Goal: Use online tool/utility: Use online tool/utility

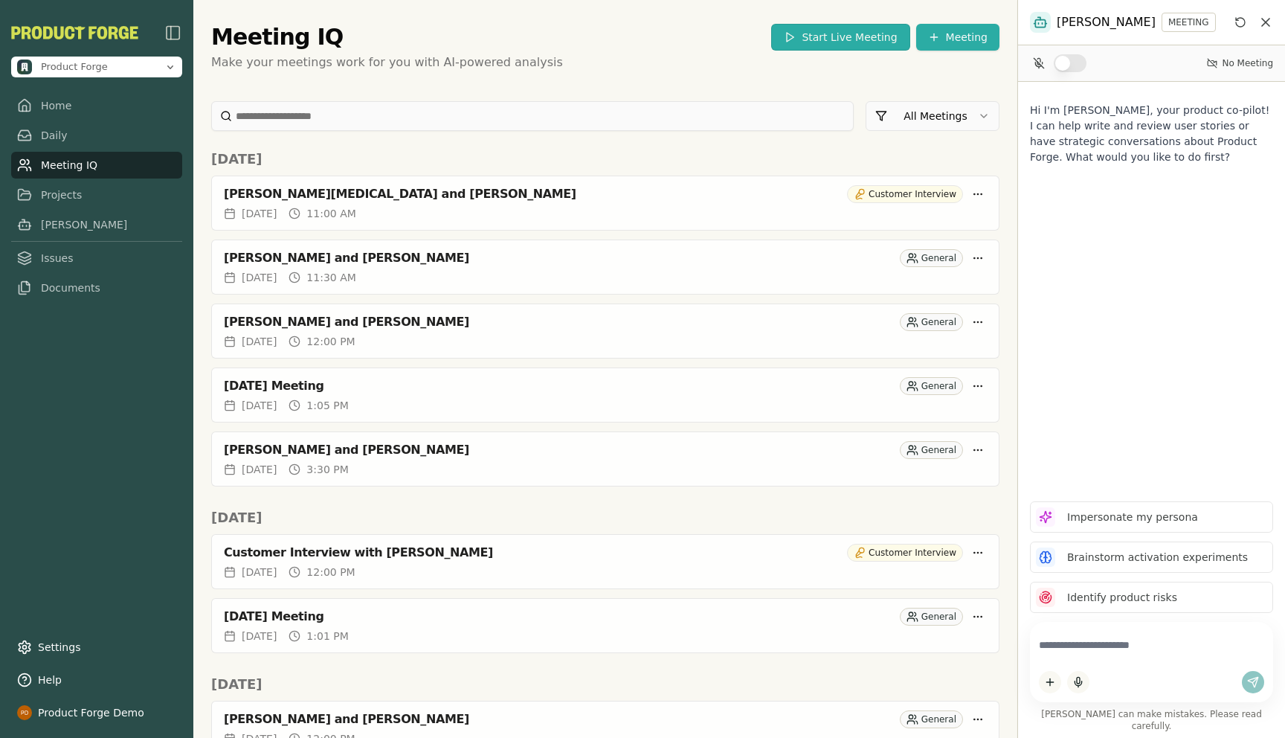
click at [817, 39] on button "Start Live Meeting" at bounding box center [840, 37] width 138 height 27
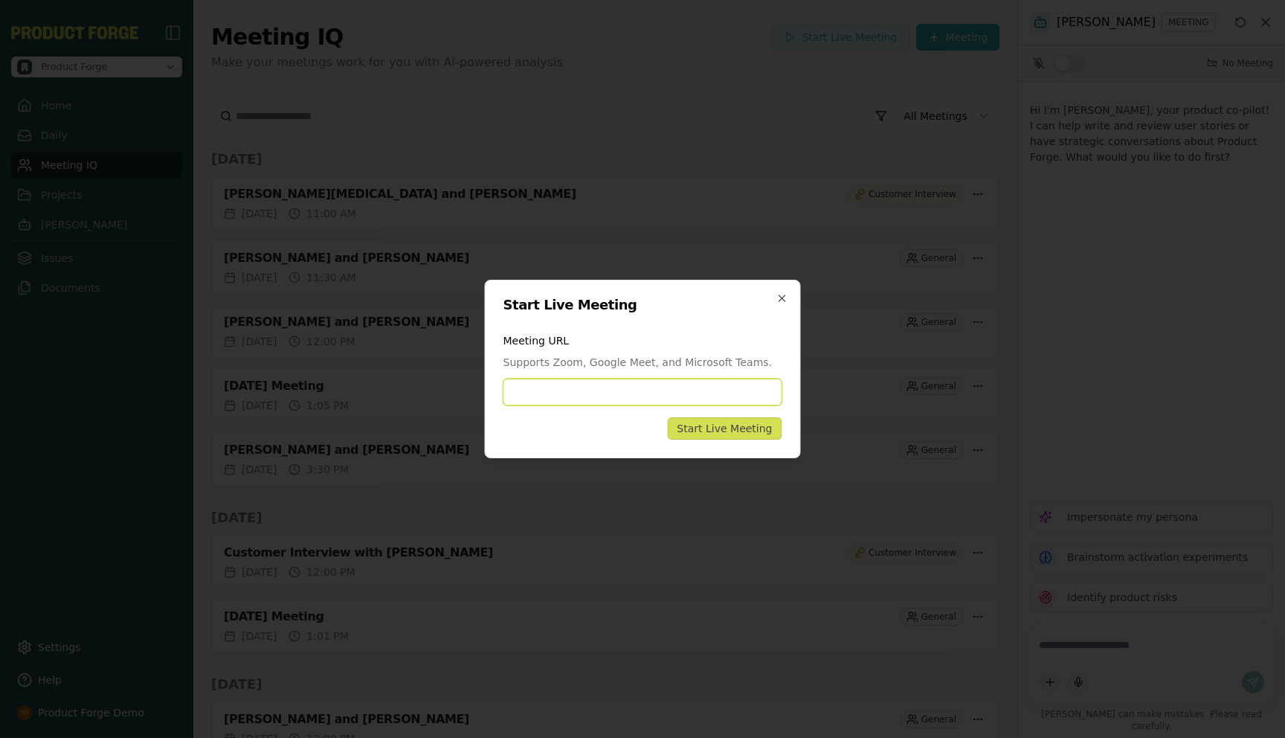
paste input "**********"
type input "**********"
click at [717, 436] on button "Start Live Meeting" at bounding box center [724, 428] width 115 height 22
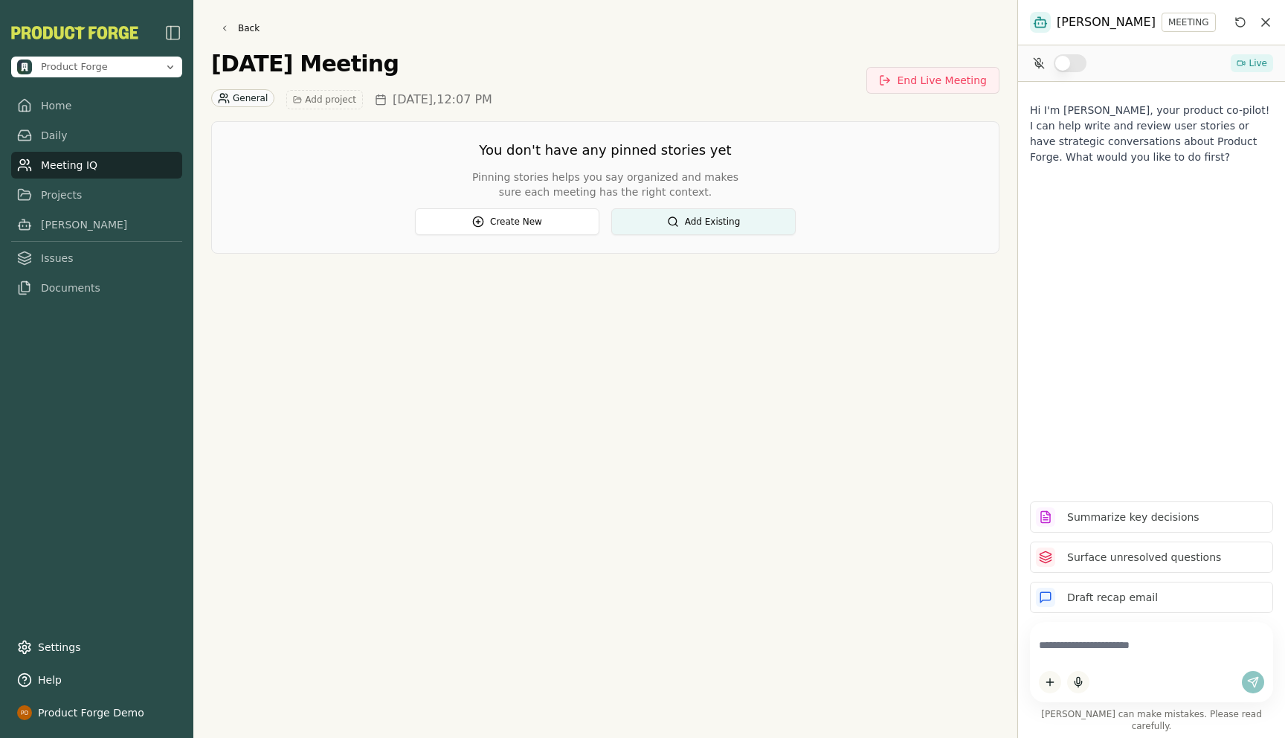
click at [611, 477] on div "Back [DATE] Meeting General Add project [DATE] 12:07 PM End Live Meeting You do…" at bounding box center [605, 369] width 824 height 738
click at [60, 106] on link "Home" at bounding box center [96, 105] width 171 height 27
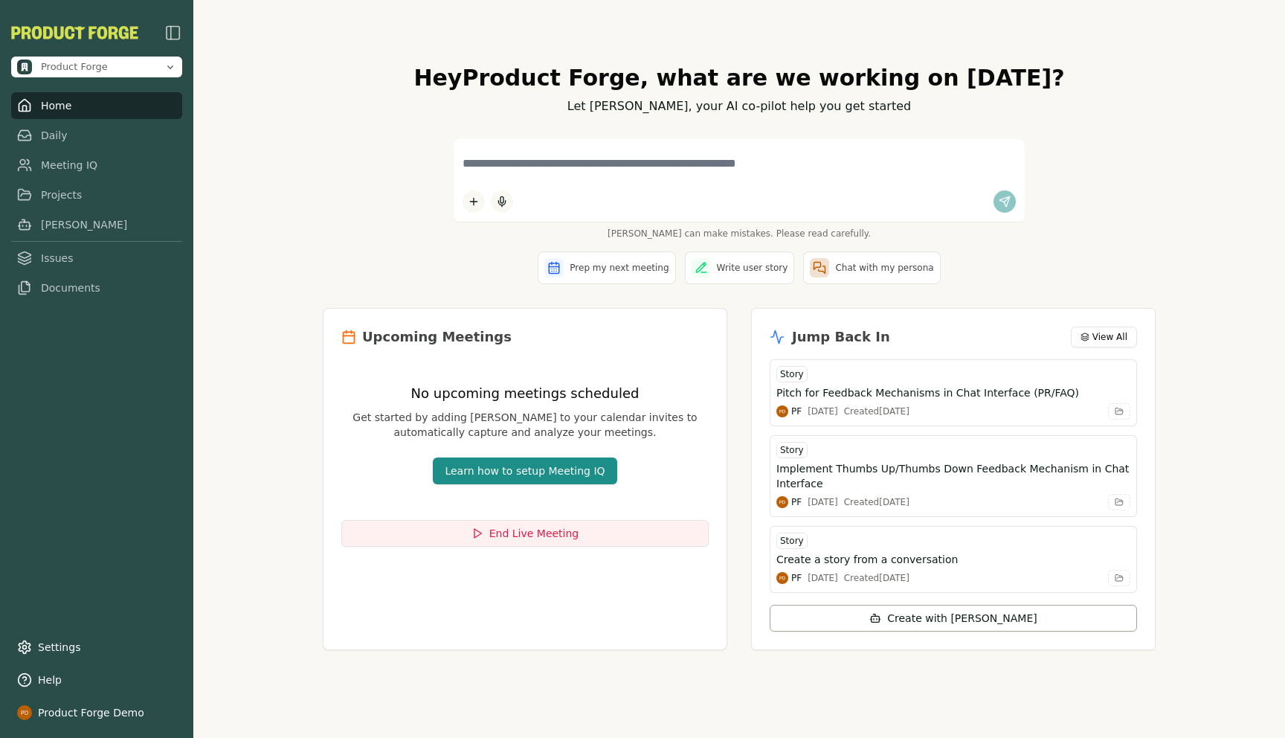
click at [289, 318] on div "Hey Product Forge , what are we working on [DATE]? Let [PERSON_NAME], your AI c…" at bounding box center [739, 369] width 1092 height 738
click at [280, 349] on div "Hey Product Forge , what are we working on [DATE]? Let [PERSON_NAME], your AI c…" at bounding box center [739, 369] width 1092 height 738
click at [492, 164] on textarea at bounding box center [739, 163] width 553 height 31
type textarea "**********"
click at [480, 198] on html "**********" at bounding box center [642, 369] width 1285 height 738
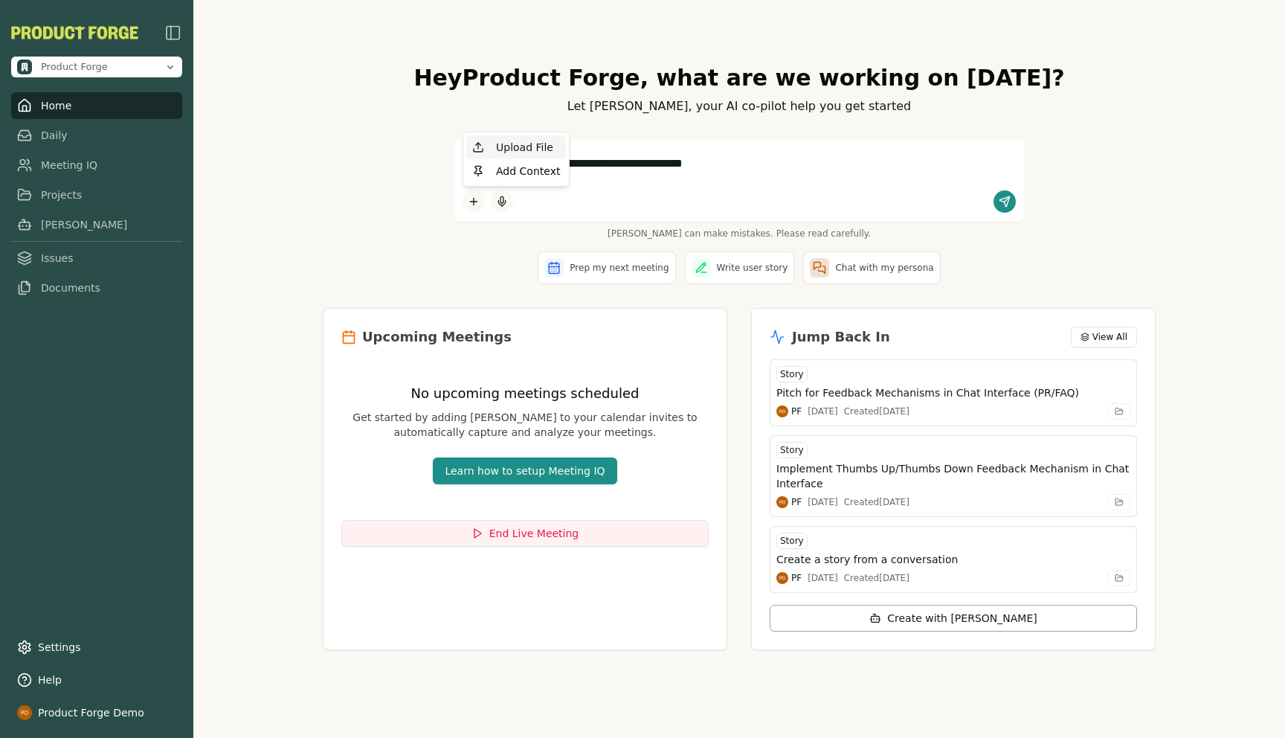
click at [509, 148] on div "Upload File" at bounding box center [516, 147] width 100 height 24
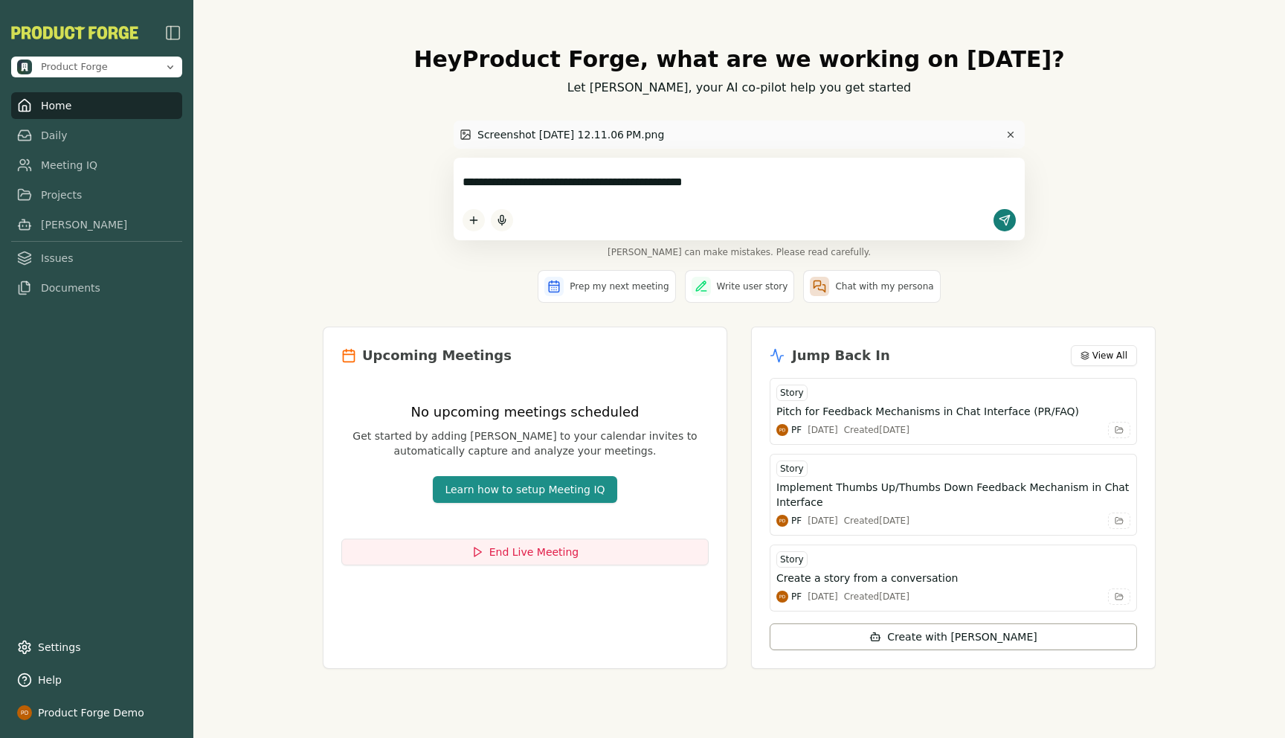
click at [1011, 221] on button "submit" at bounding box center [1005, 220] width 22 height 22
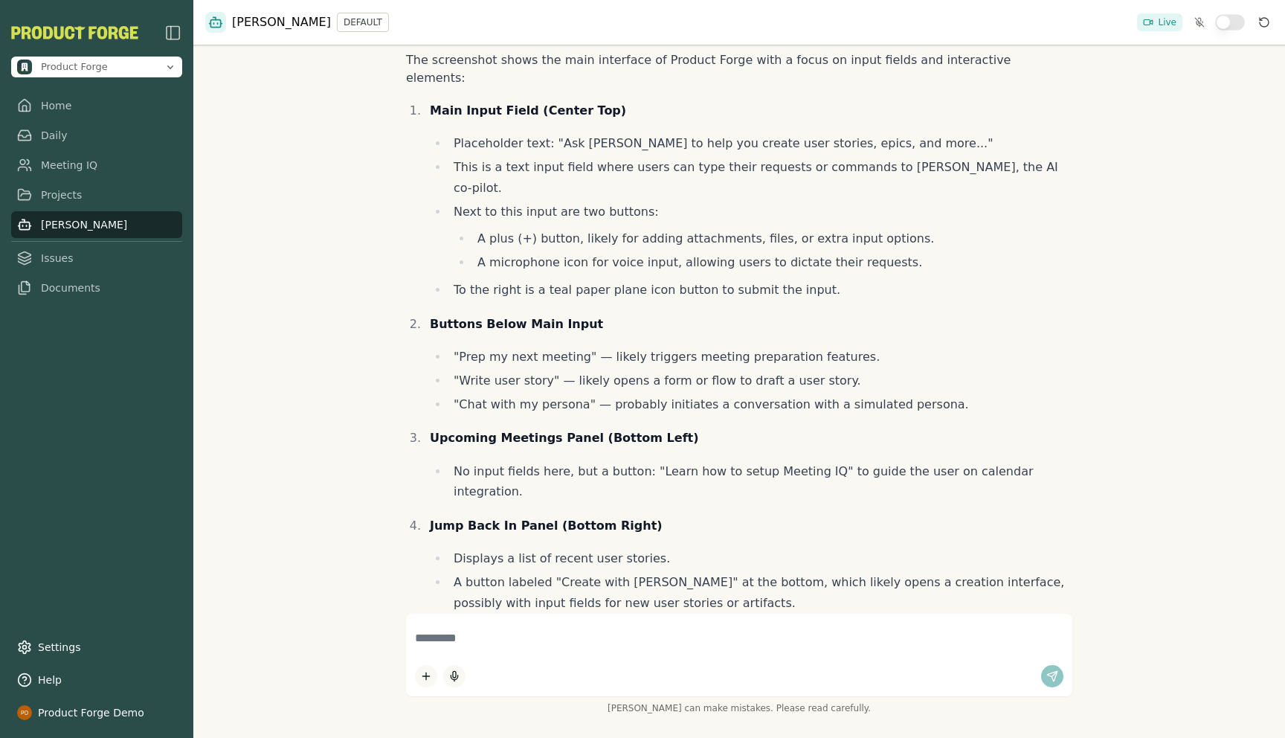
scroll to position [314, 0]
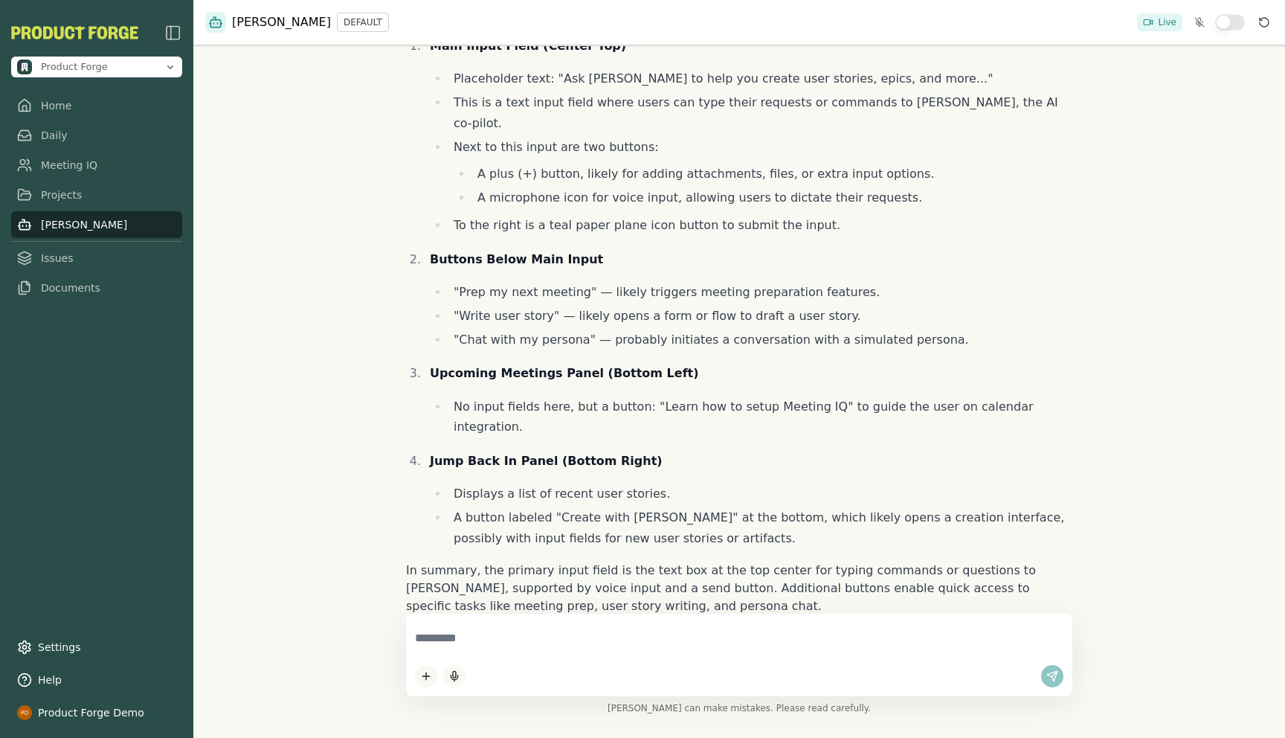
click at [481, 648] on textarea at bounding box center [739, 638] width 649 height 31
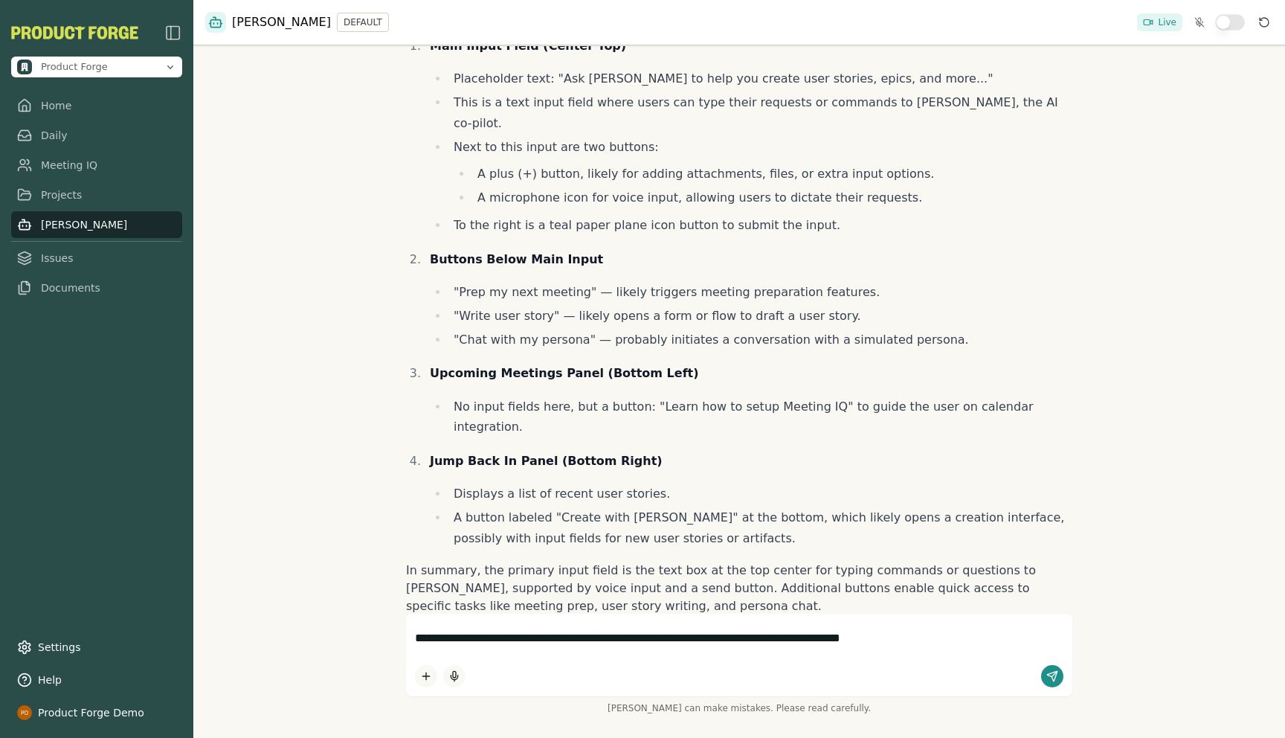
type textarea "**********"
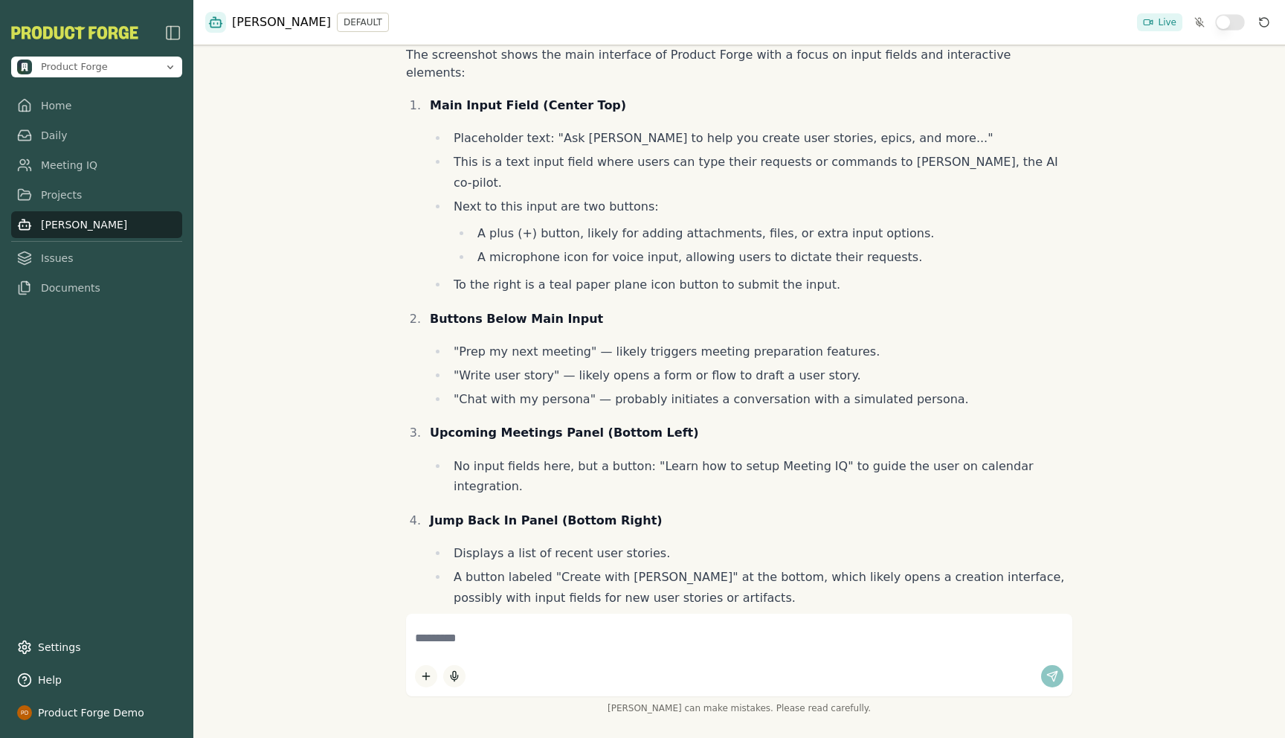
scroll to position [259, 0]
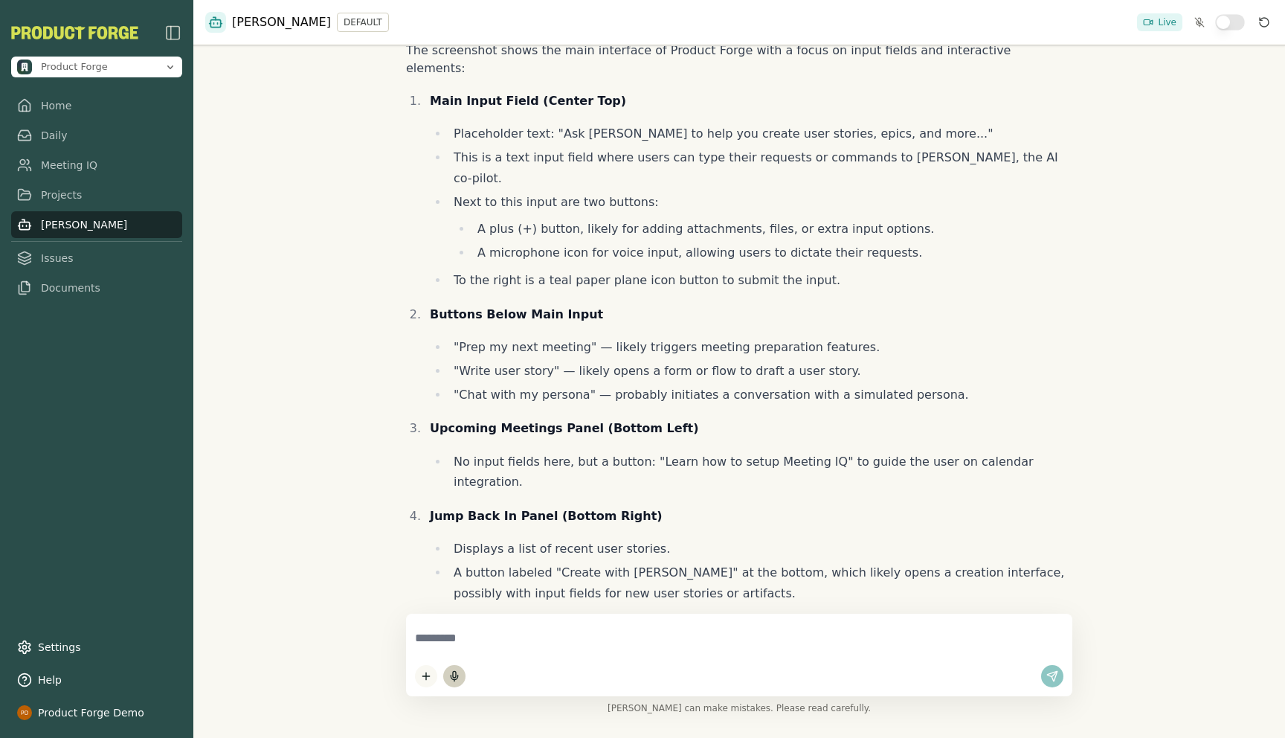
click at [455, 679] on icon "button" at bounding box center [454, 677] width 7 height 4
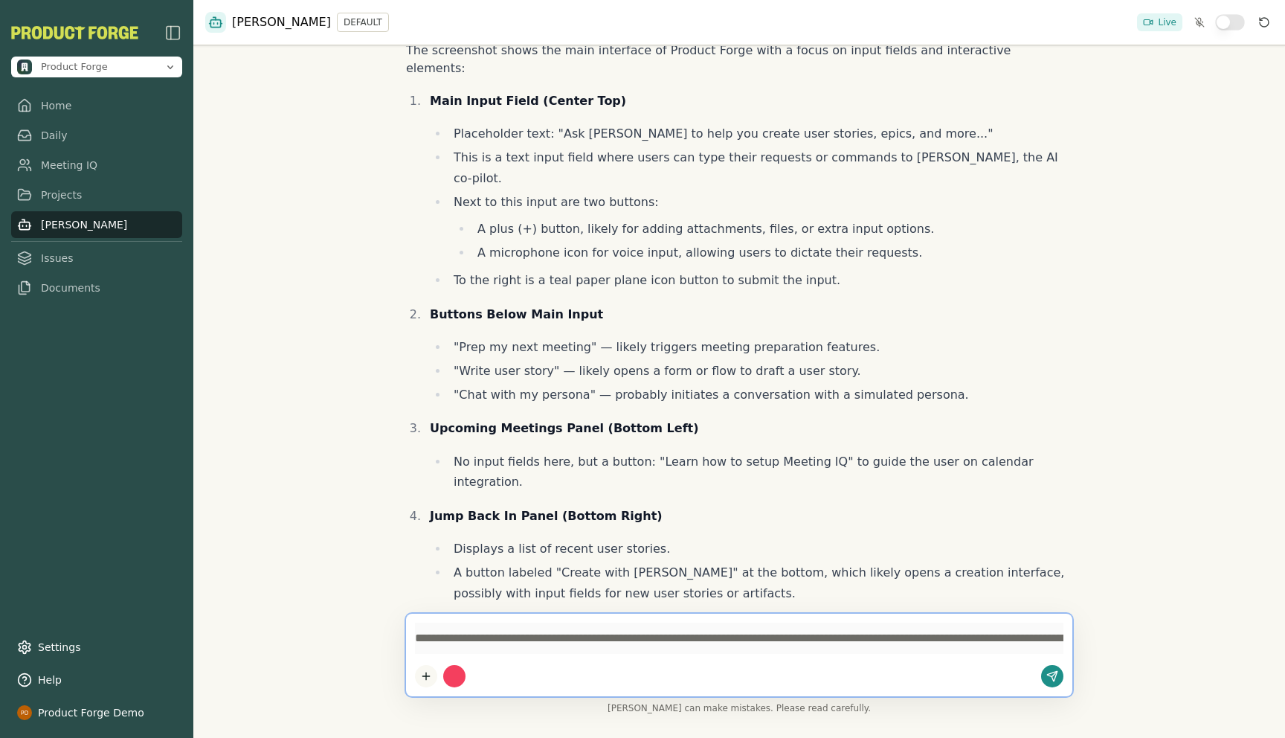
click at [456, 676] on span "button" at bounding box center [457, 676] width 2 height 0
type textarea "**********"
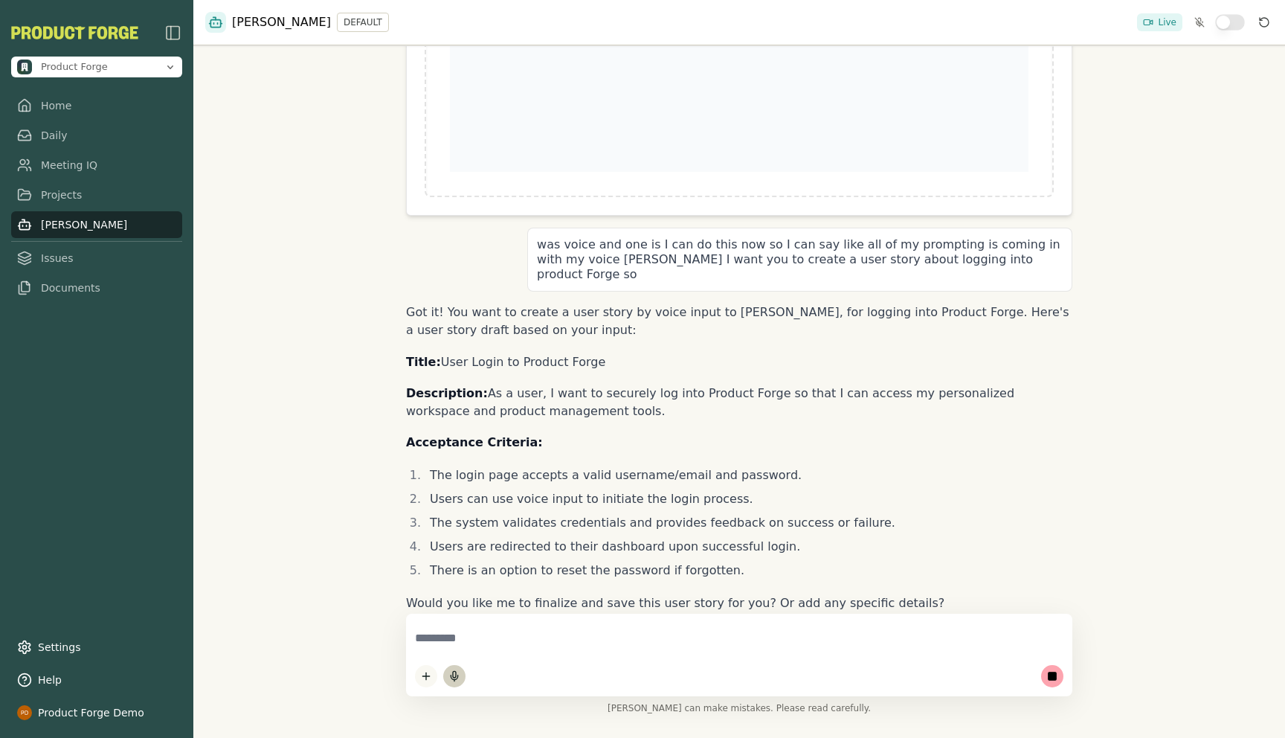
scroll to position [1639, 0]
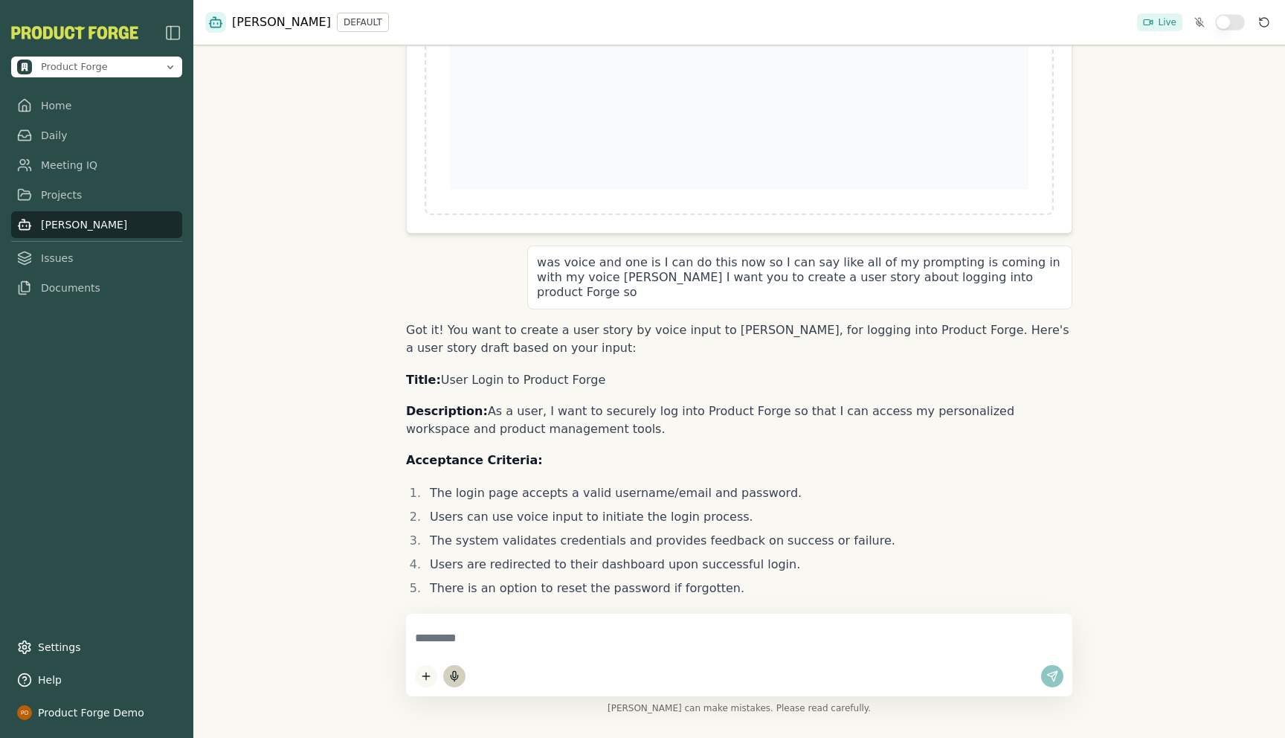
click at [468, 630] on textarea at bounding box center [739, 638] width 649 height 31
click at [1226, 23] on button "button" at bounding box center [1230, 22] width 30 height 16
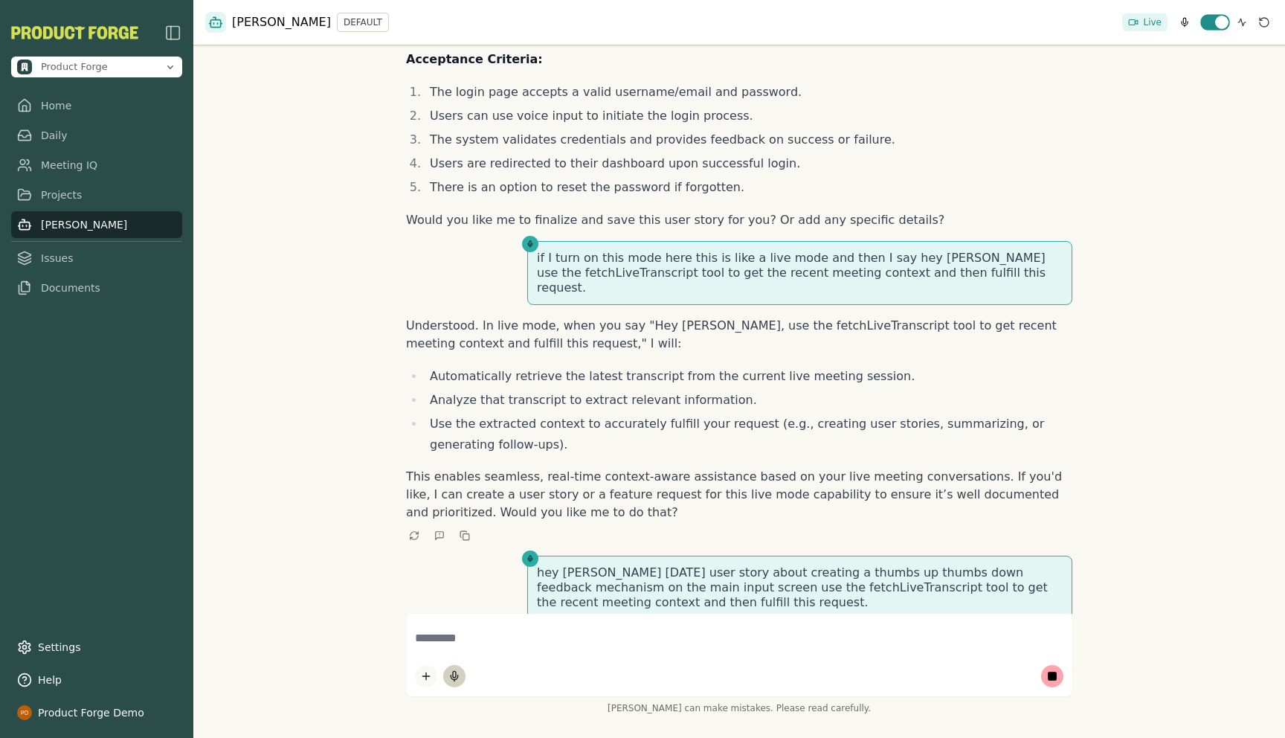
scroll to position [2045, 0]
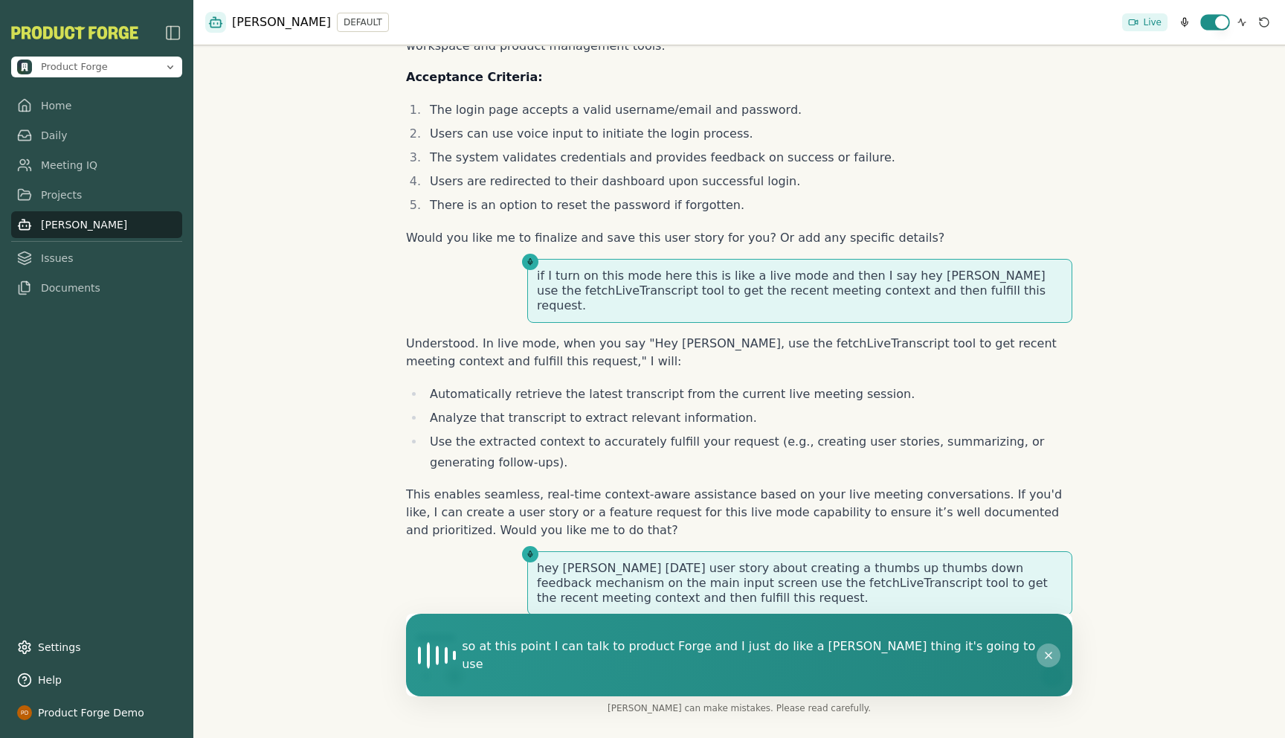
click at [1043, 658] on icon at bounding box center [1049, 655] width 12 height 12
click at [1043, 655] on icon at bounding box center [1049, 655] width 12 height 12
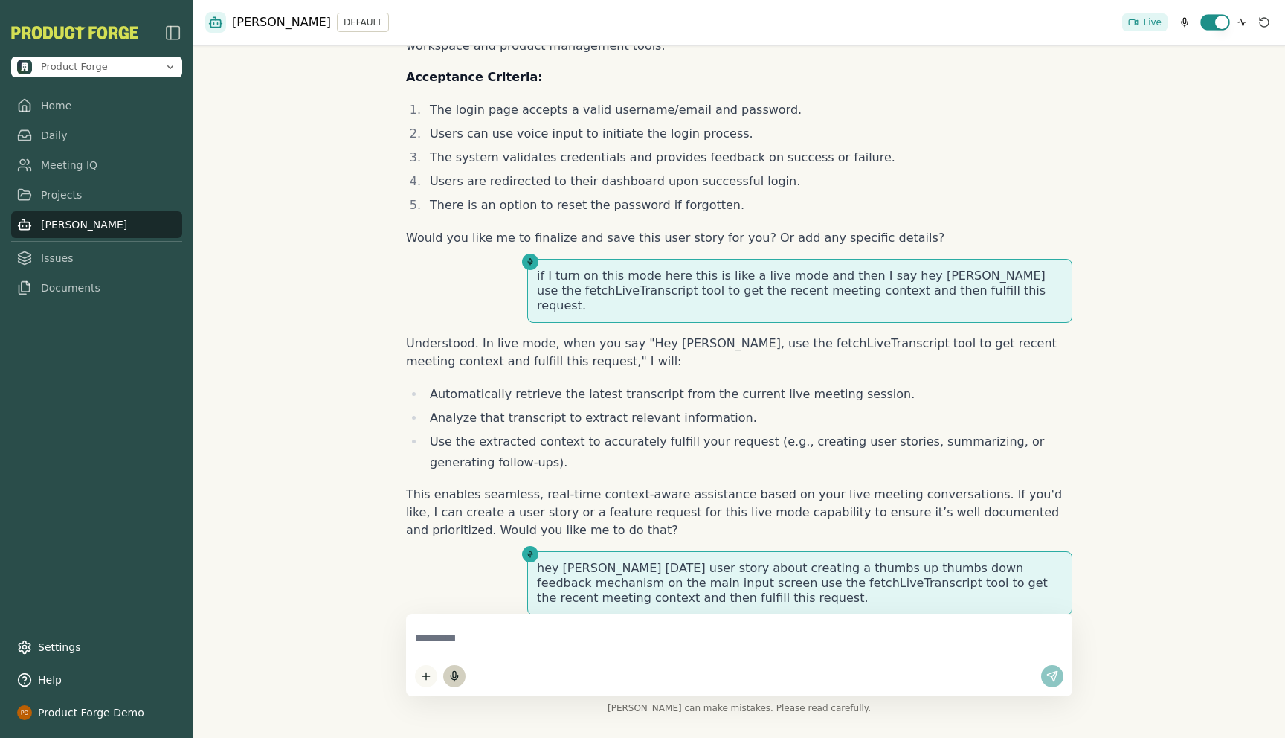
scroll to position [2022, 0]
click at [493, 632] on textarea at bounding box center [739, 638] width 649 height 31
type textarea "**********"
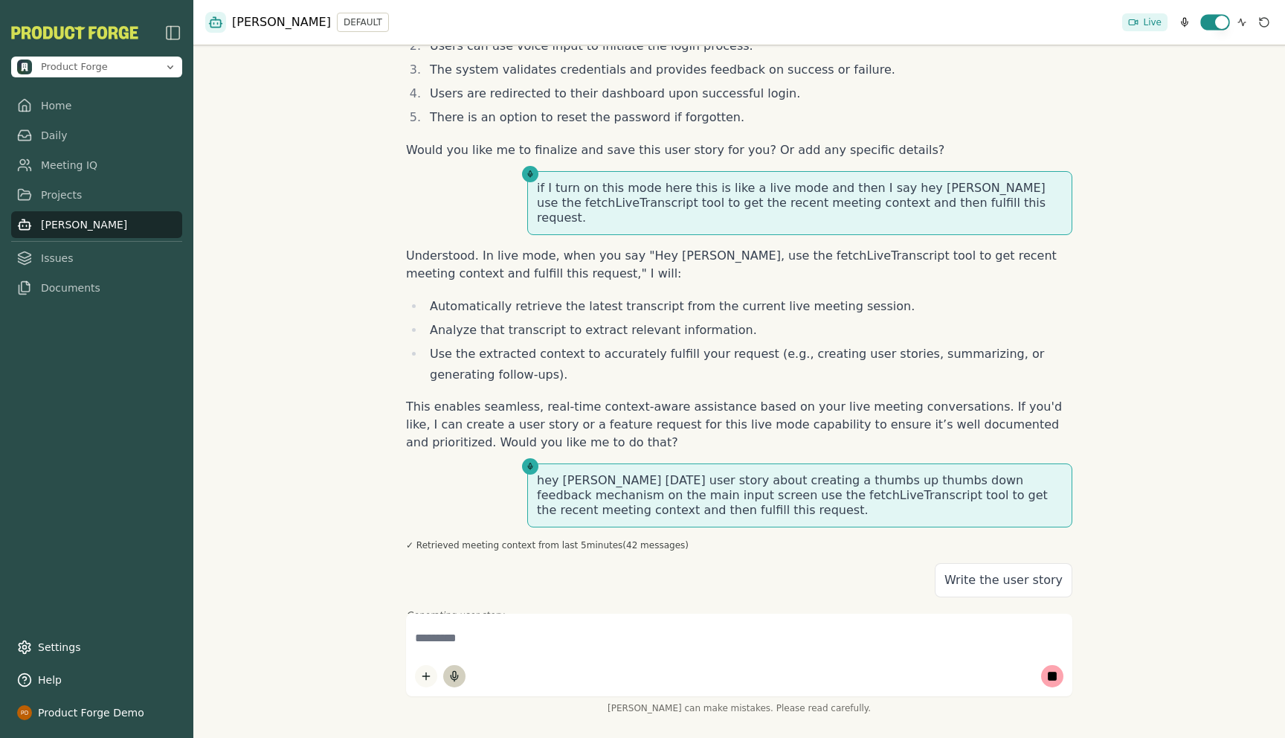
click at [1209, 26] on button "button" at bounding box center [1215, 22] width 30 height 16
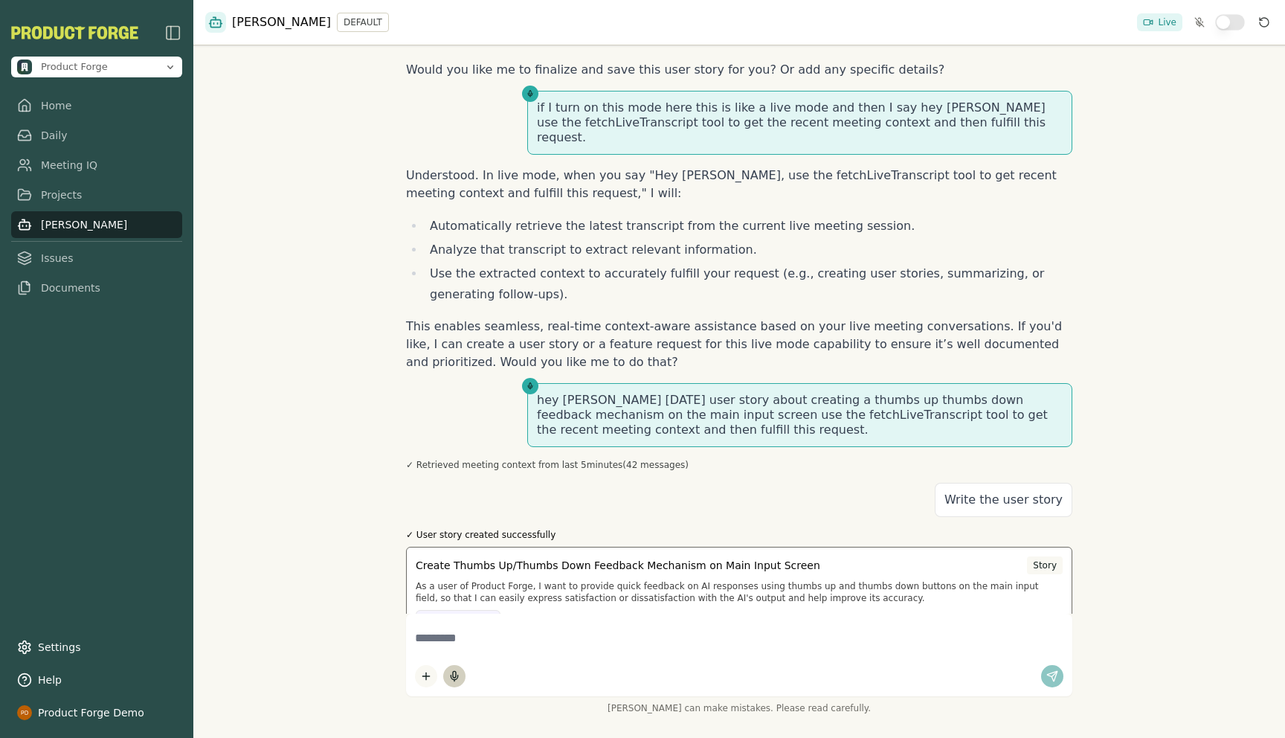
click at [551, 580] on p "As a user of Product Forge, I want to provide quick feedback on AI responses us…" at bounding box center [739, 592] width 647 height 24
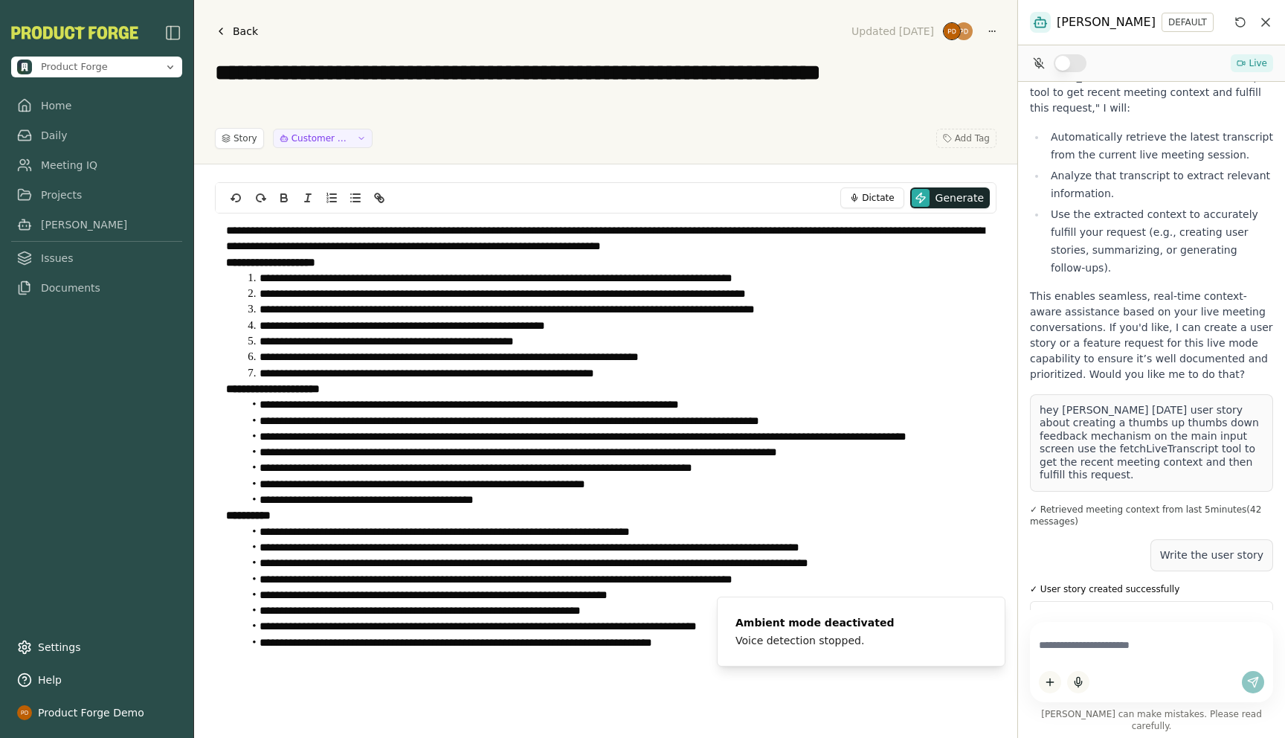
scroll to position [2818, 0]
click at [55, 102] on link "Home" at bounding box center [96, 105] width 171 height 27
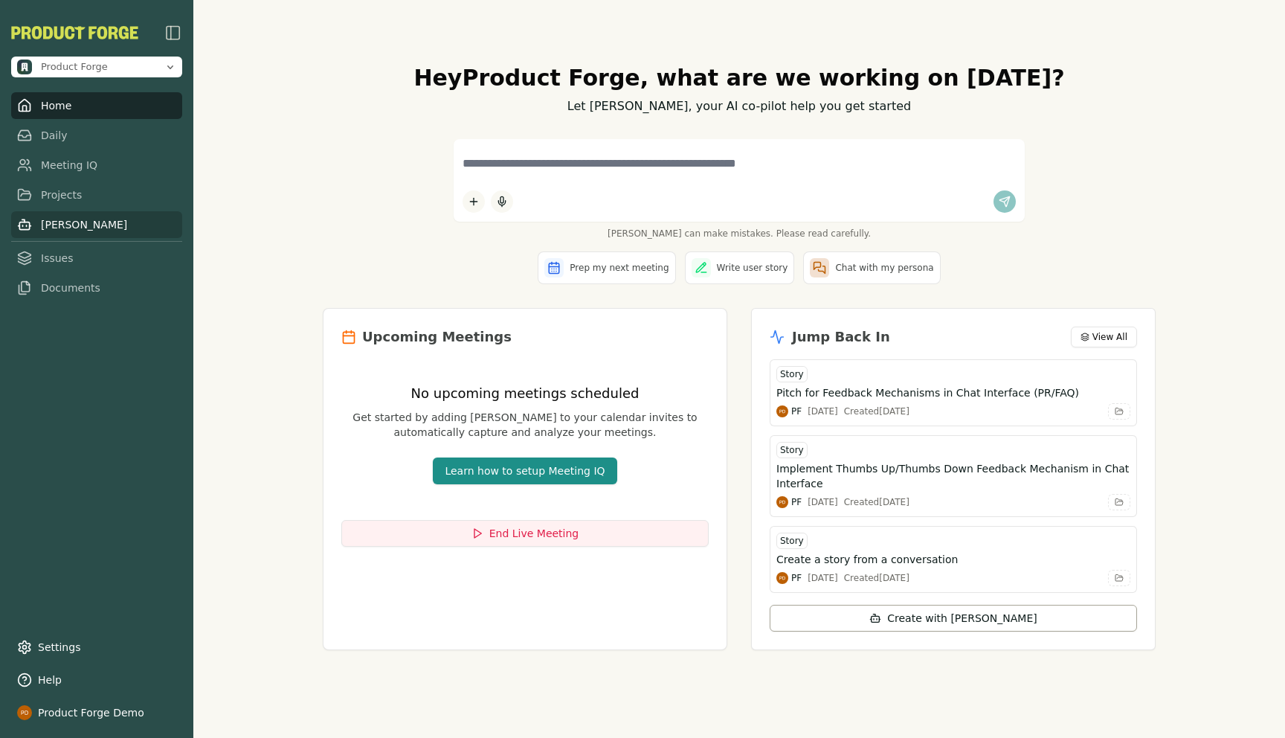
click at [62, 224] on link "[PERSON_NAME]" at bounding box center [96, 224] width 171 height 27
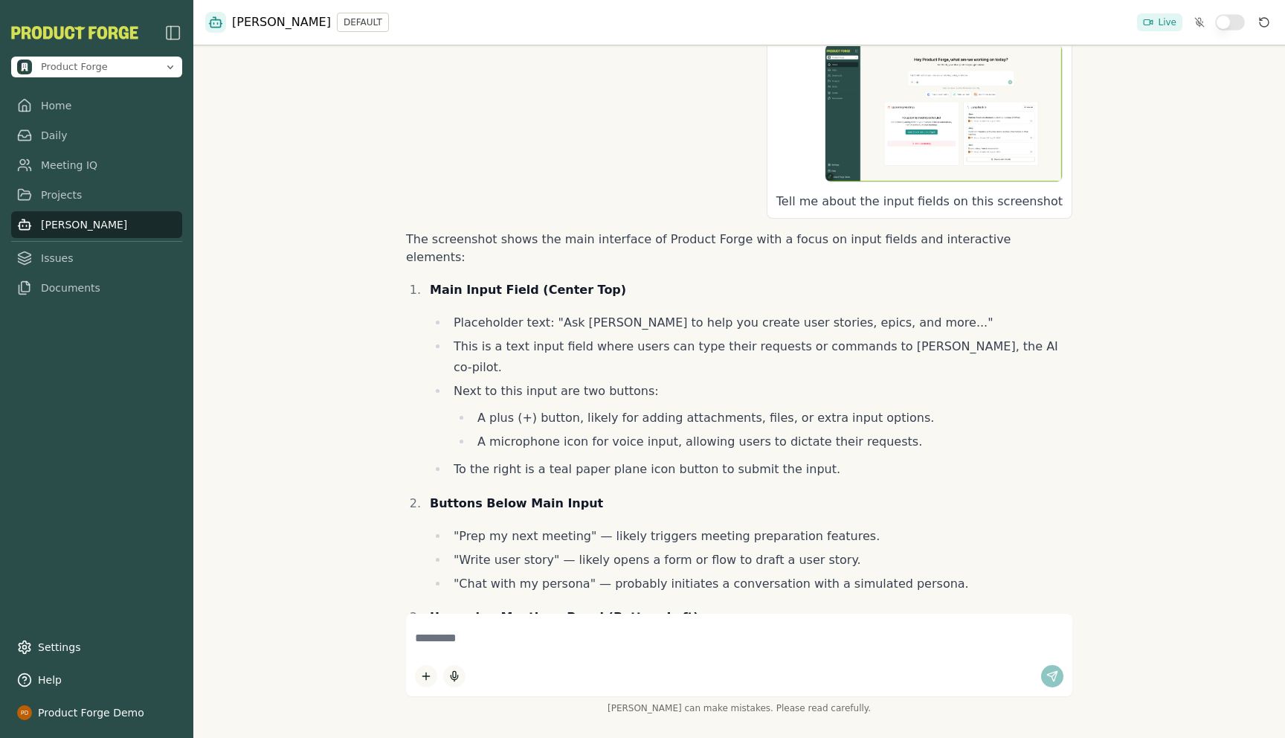
scroll to position [152, 0]
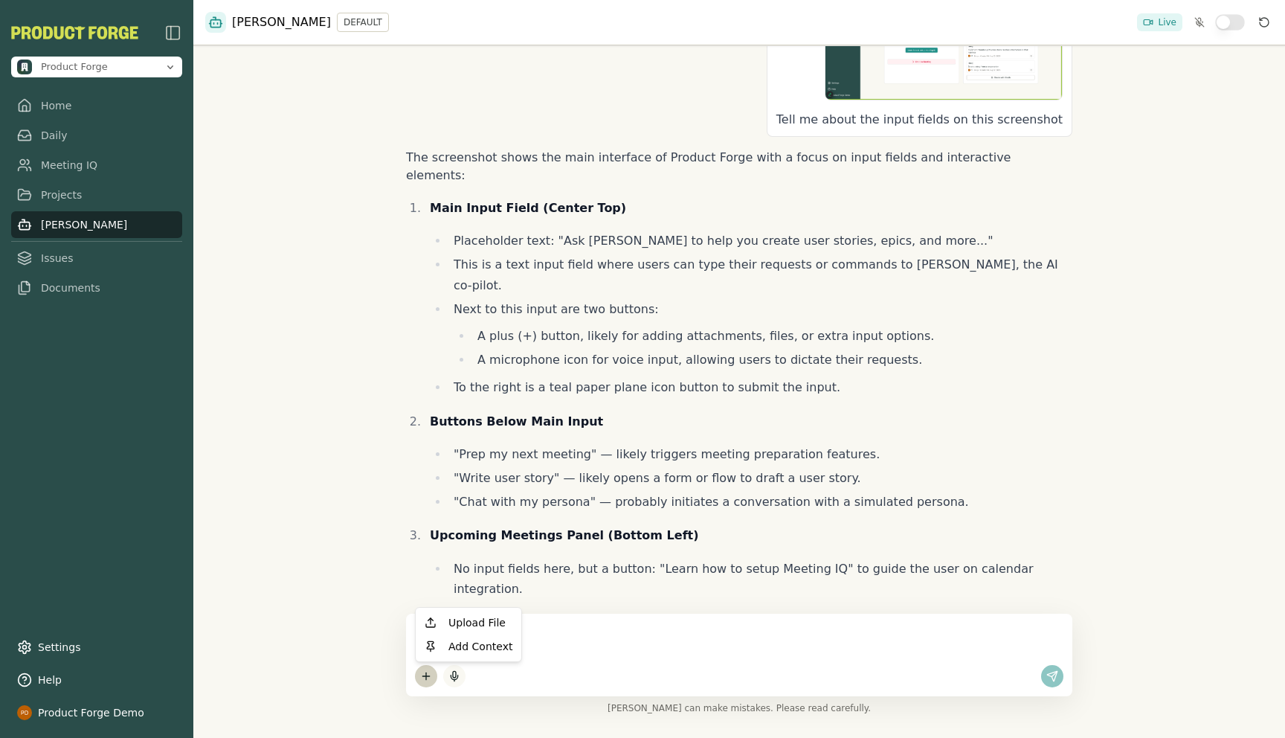
click at [428, 677] on html "Product Forge Home Daily Meeting IQ Projects [PERSON_NAME] Issues Documents Set…" at bounding box center [642, 369] width 1285 height 738
click at [507, 489] on html "Product Forge Home Daily Meeting IQ Projects [PERSON_NAME] Issues Documents Set…" at bounding box center [642, 369] width 1285 height 738
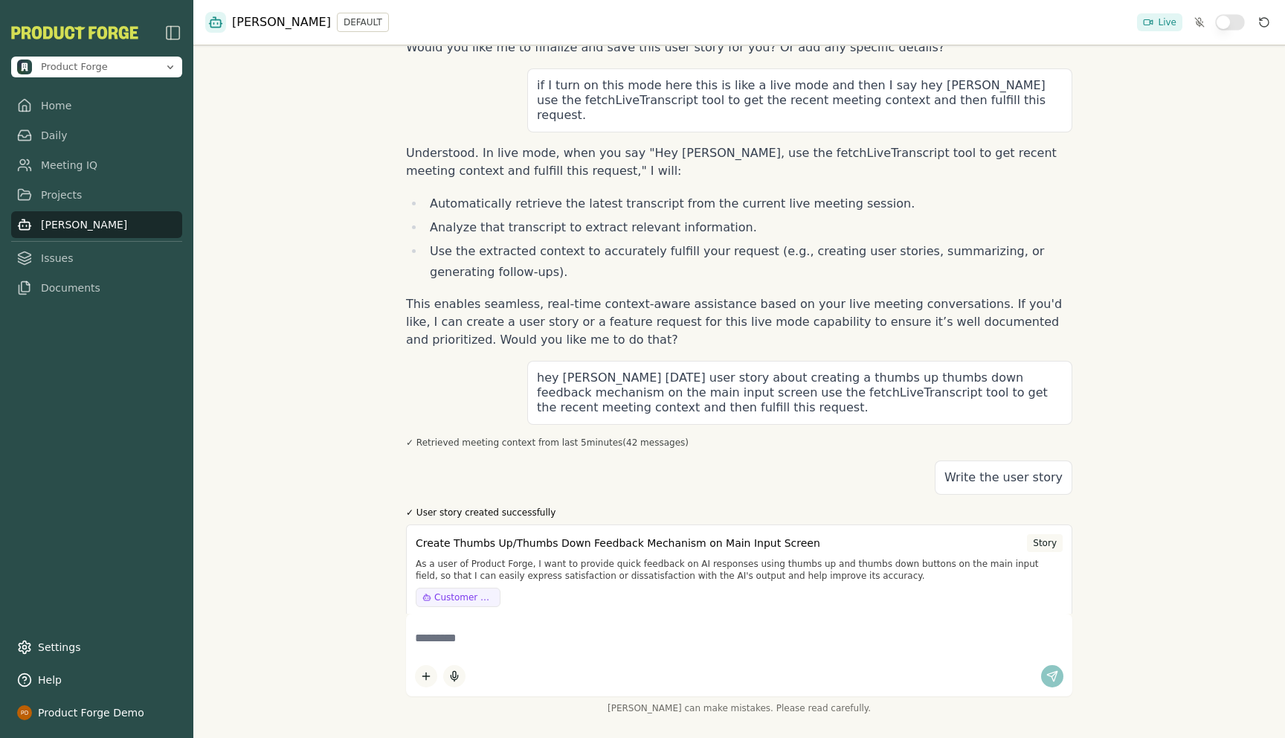
scroll to position [2190, 0]
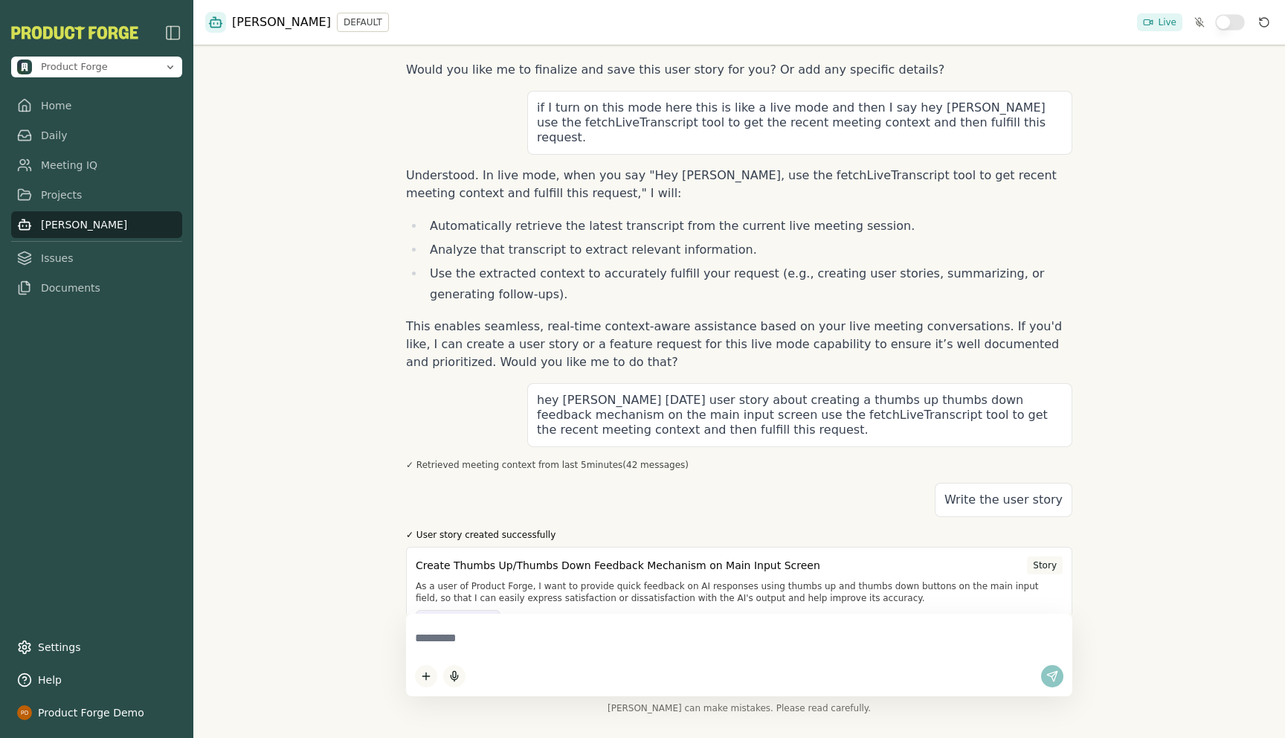
click at [650, 661] on div at bounding box center [739, 655] width 666 height 83
click at [597, 623] on textarea at bounding box center [739, 638] width 649 height 31
click at [425, 678] on html "Product Forge Home Daily Meeting IQ Projects [PERSON_NAME] Issues Documents Set…" at bounding box center [642, 369] width 1285 height 738
click at [463, 620] on div "Upload File" at bounding box center [469, 623] width 100 height 24
click at [417, 681] on html "Product Forge Home Daily Meeting IQ Projects [PERSON_NAME] Issues Documents Set…" at bounding box center [642, 369] width 1285 height 738
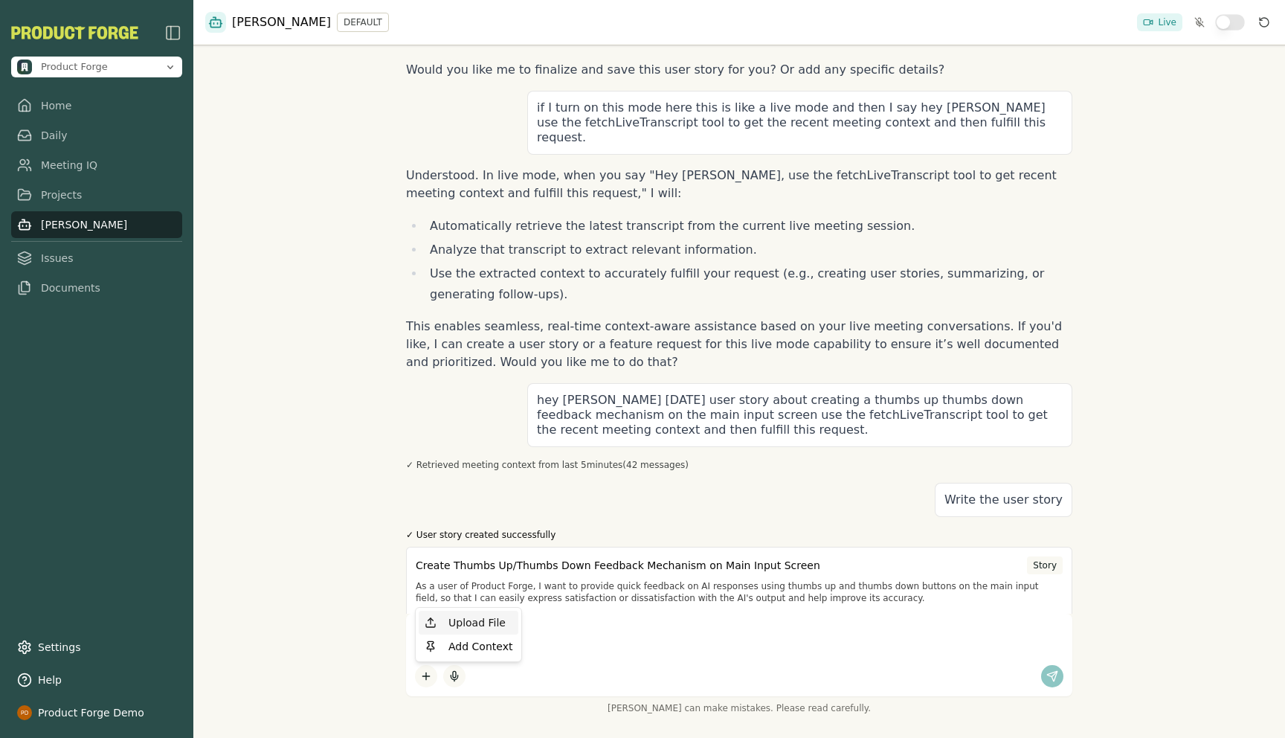
click at [437, 619] on div "Upload File" at bounding box center [469, 623] width 100 height 24
click at [474, 646] on textarea at bounding box center [739, 638] width 649 height 31
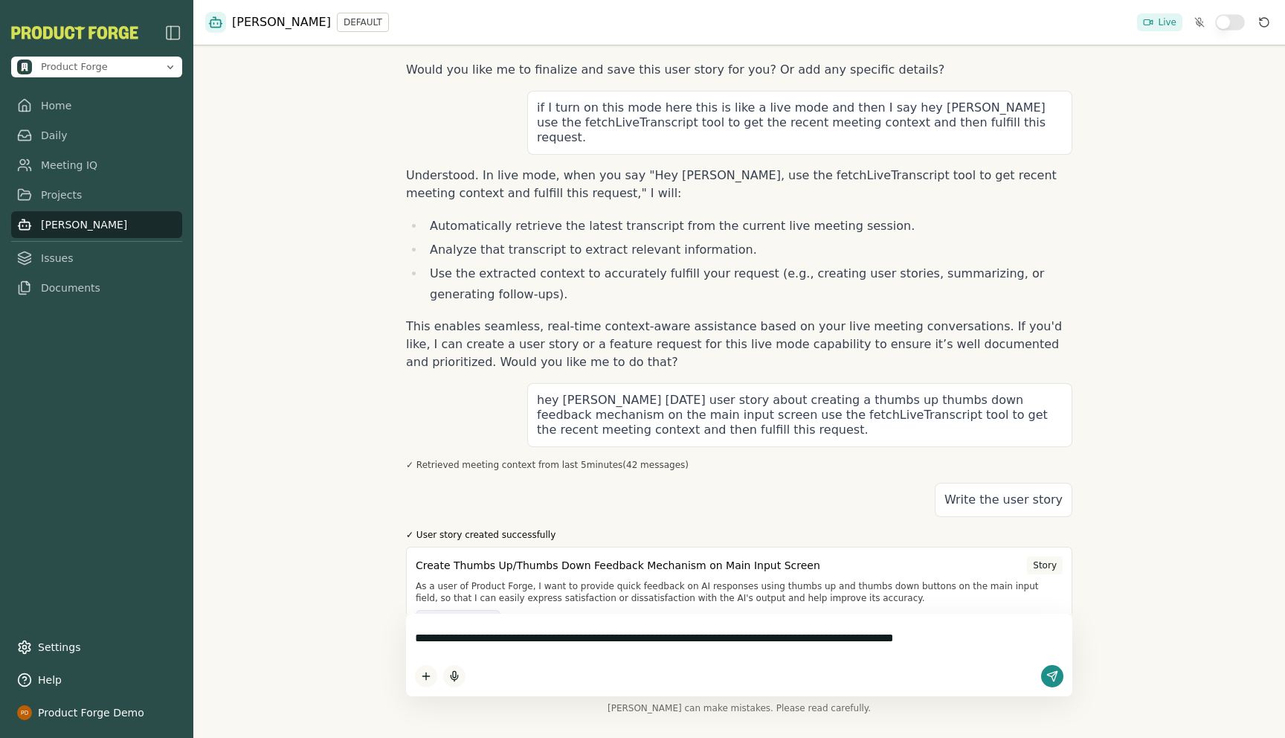
type textarea "**********"
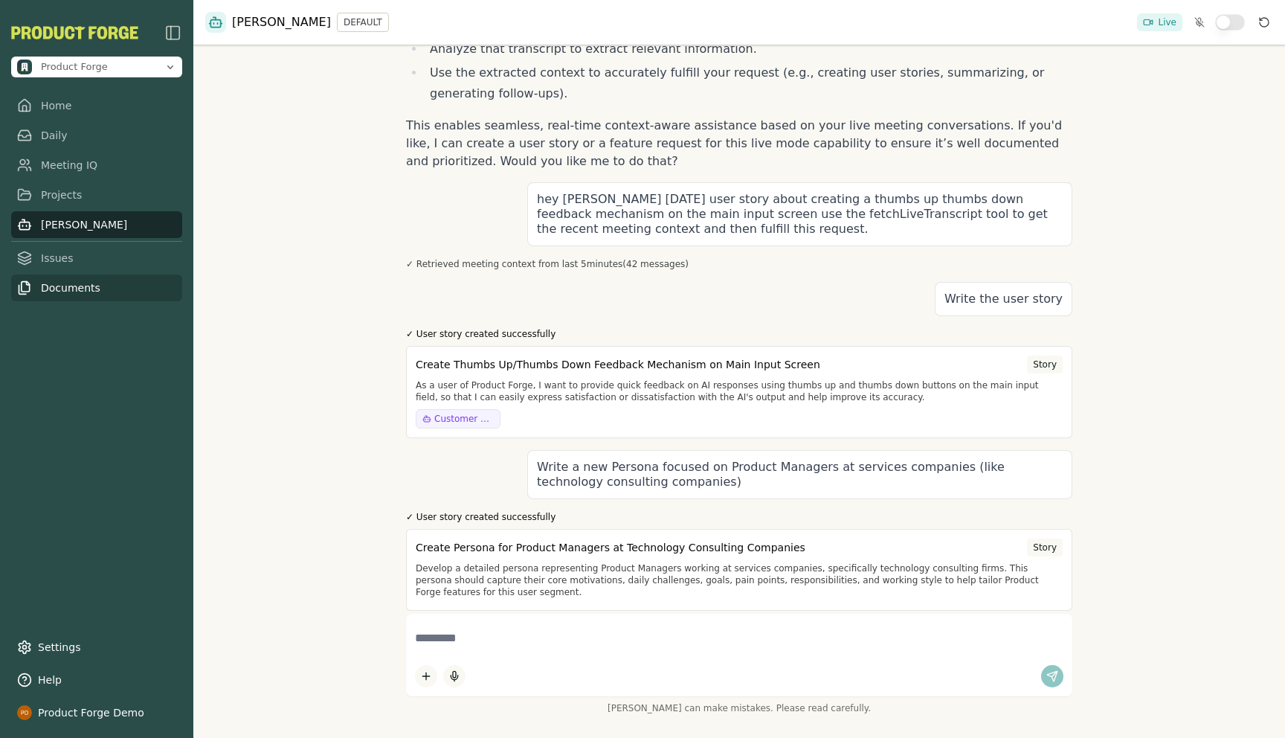
scroll to position [2363, 0]
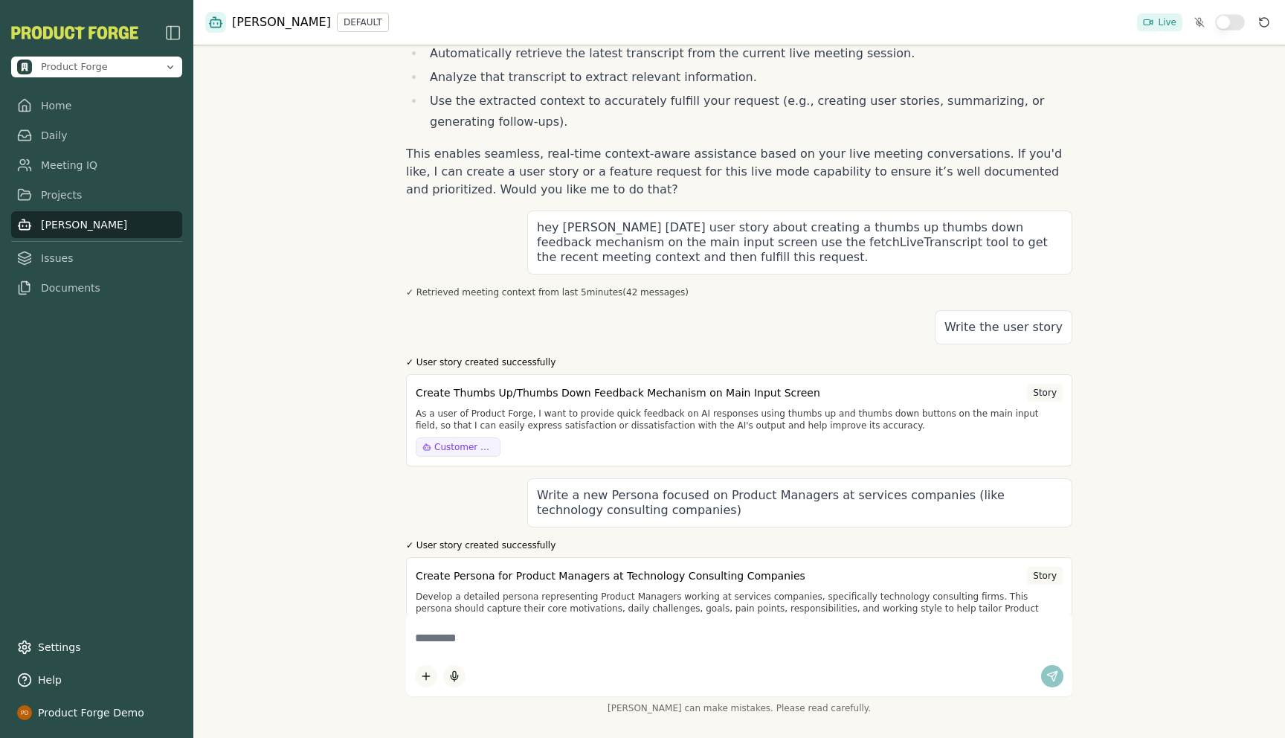
click at [296, 459] on div "Hi I'm [PERSON_NAME], your product co-pilot! I can help write and review user s…" at bounding box center [739, 369] width 1092 height 738
